Goal: Answer question/provide support: Share knowledge or assist other users

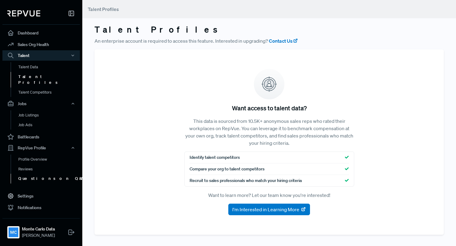
click at [32, 174] on link "Questions on Q&A" at bounding box center [49, 179] width 77 height 10
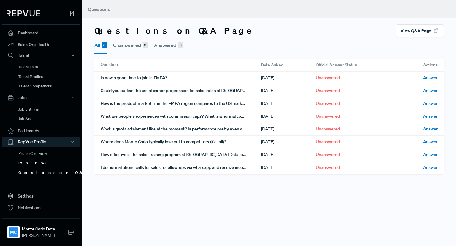
click at [27, 161] on link "Reviews" at bounding box center [49, 163] width 77 height 10
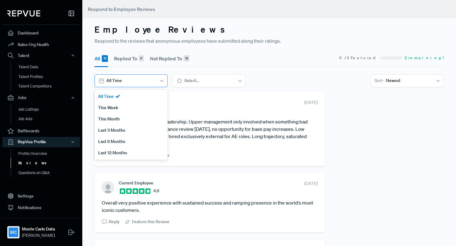
click at [151, 80] on div at bounding box center [130, 81] width 48 height 8
click at [201, 83] on div at bounding box center [208, 81] width 48 height 8
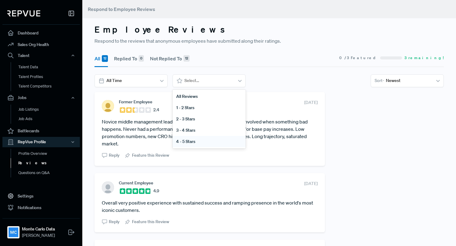
click at [184, 142] on div "4 - 5 Stars" at bounding box center [208, 141] width 73 height 11
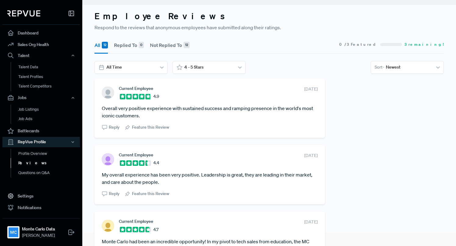
scroll to position [9, 0]
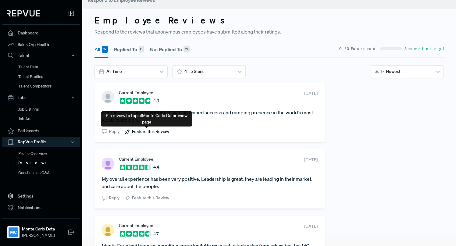
click at [159, 133] on span "Feature this Review" at bounding box center [150, 131] width 37 height 6
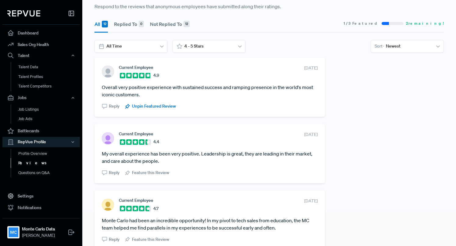
scroll to position [52, 0]
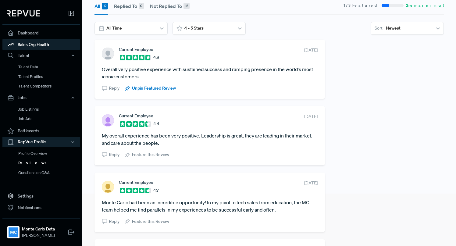
click at [33, 45] on link "Sales Org Health" at bounding box center [40, 45] width 77 height 12
